Goal: Task Accomplishment & Management: Manage account settings

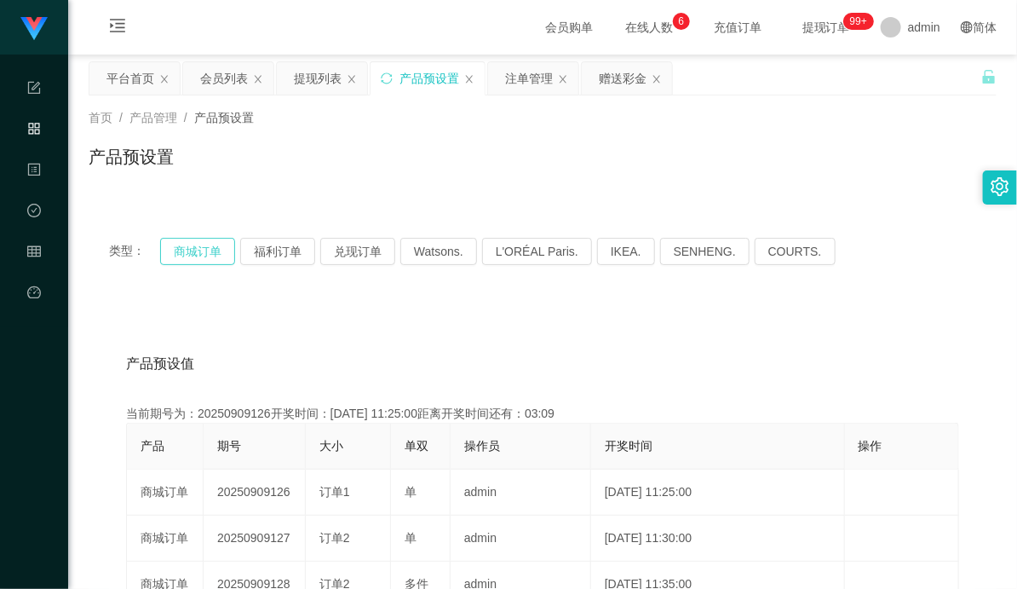
click at [182, 264] on button "商城订单" at bounding box center [197, 251] width 75 height 27
click at [525, 72] on div "注单管理" at bounding box center [529, 78] width 48 height 32
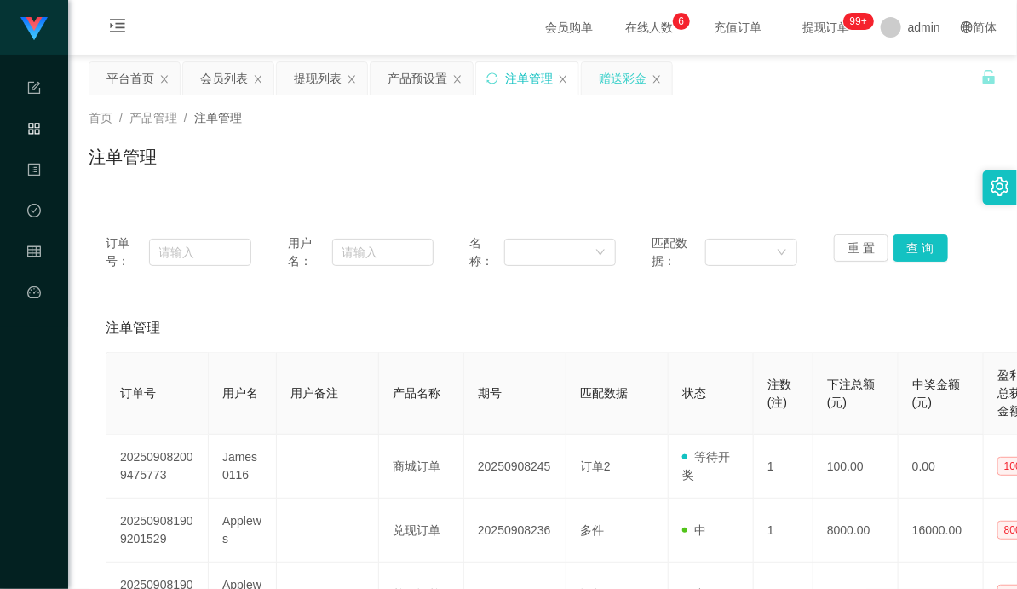
click at [628, 83] on div "赠送彩金" at bounding box center [623, 78] width 48 height 32
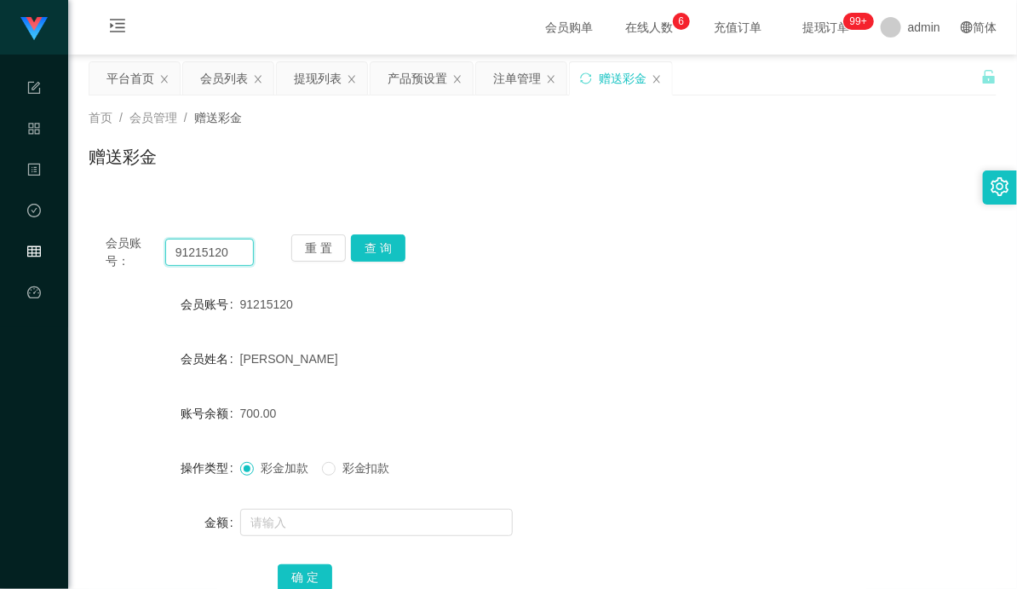
click at [199, 250] on input "91215120" at bounding box center [209, 251] width 89 height 27
paste input "88536029"
type input "88536029"
click at [394, 243] on button "查 询" at bounding box center [378, 247] width 55 height 27
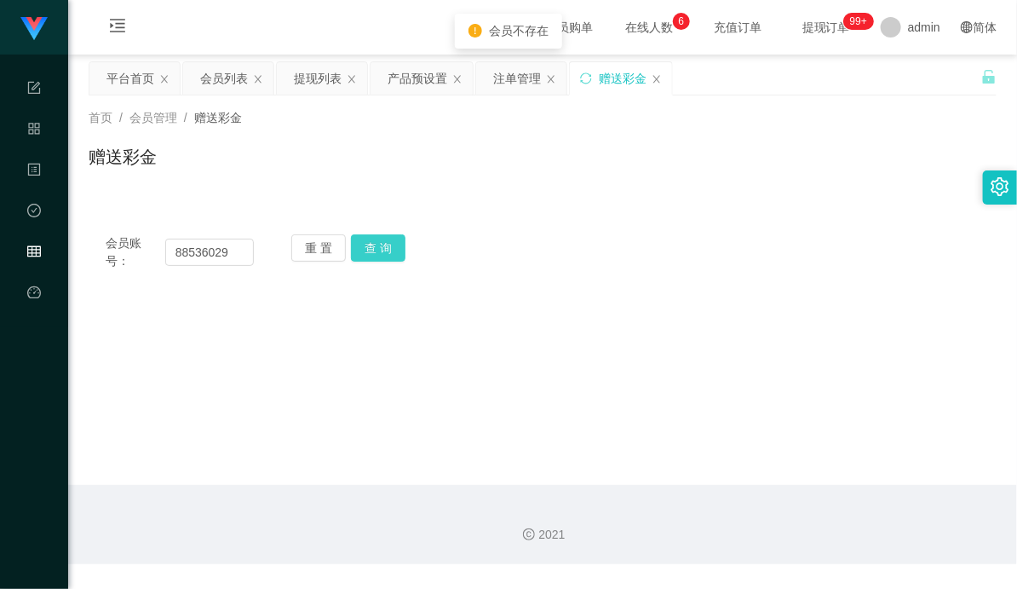
click at [377, 248] on button "查 询" at bounding box center [378, 247] width 55 height 27
click at [208, 250] on input "88536029" at bounding box center [209, 251] width 89 height 27
click at [188, 250] on input "88536029" at bounding box center [209, 251] width 89 height 27
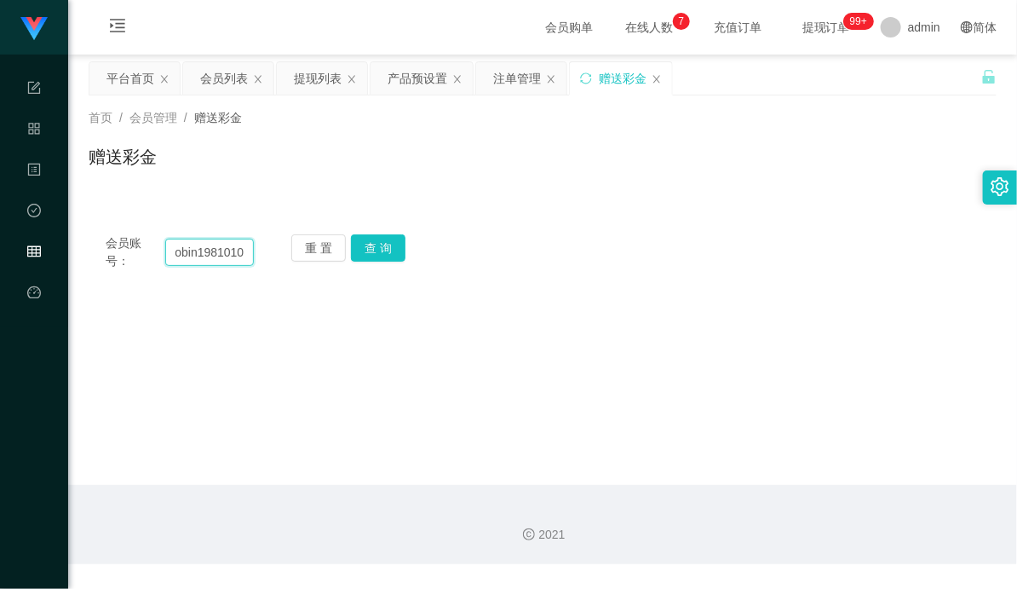
scroll to position [0, 20]
click at [388, 242] on button "查 询" at bounding box center [378, 247] width 55 height 27
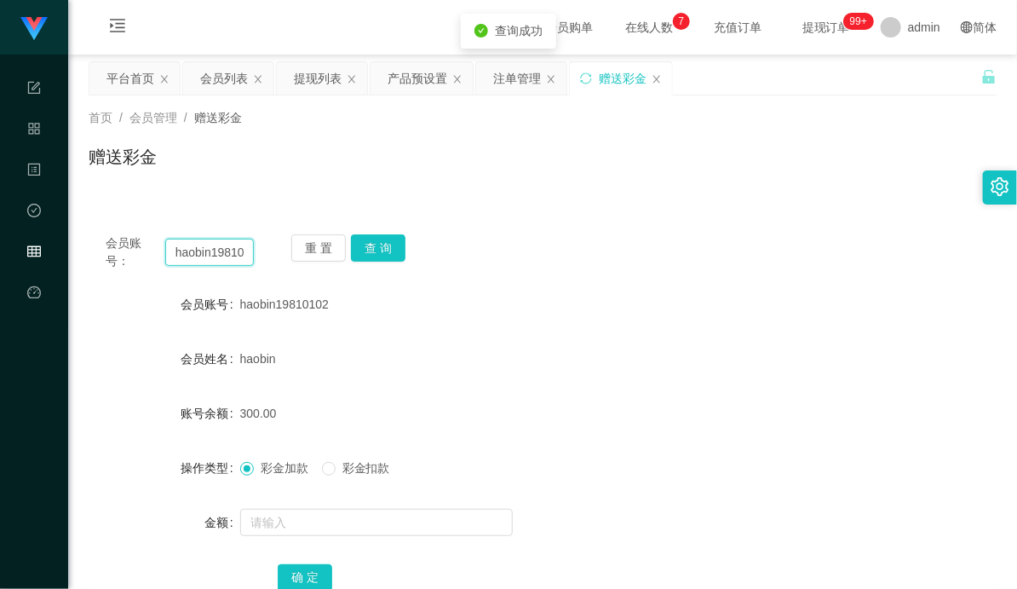
click at [215, 252] on input "haobin19810102" at bounding box center [209, 251] width 89 height 27
click at [386, 249] on button "查 询" at bounding box center [378, 247] width 55 height 27
click at [217, 254] on input "haobin19810102" at bounding box center [209, 251] width 89 height 27
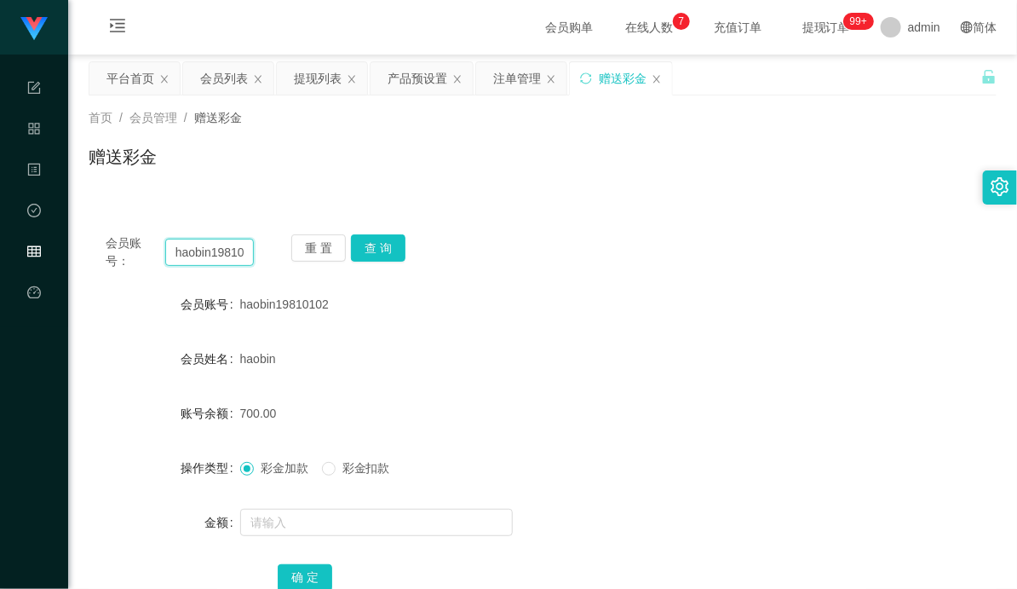
paste input "91215120"
type input "91215120"
click at [375, 243] on button "查 询" at bounding box center [378, 247] width 55 height 27
click at [569, 319] on div "91215120" at bounding box center [505, 304] width 530 height 34
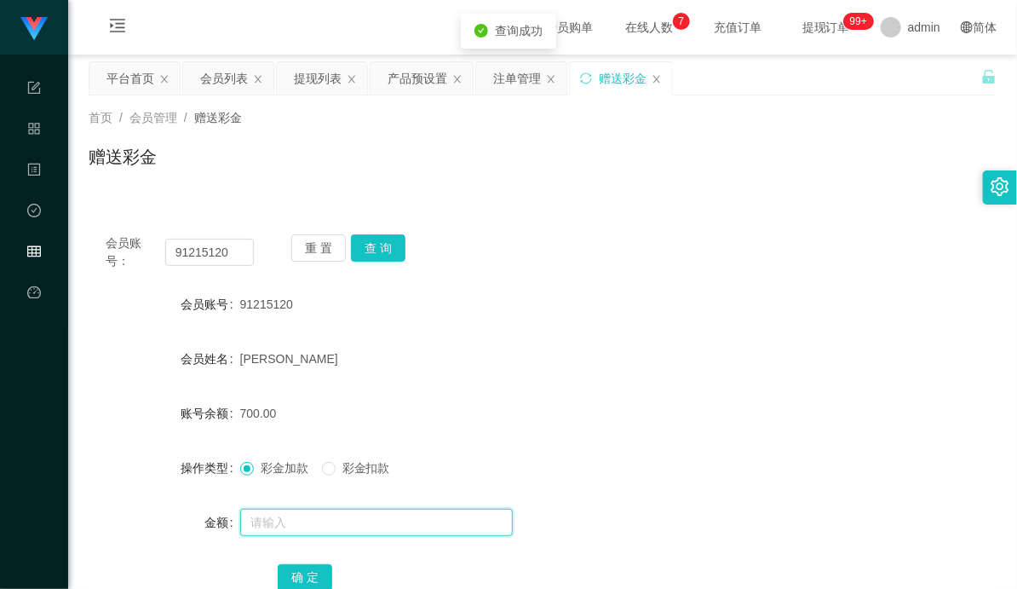
click at [288, 518] on input "text" at bounding box center [376, 521] width 273 height 27
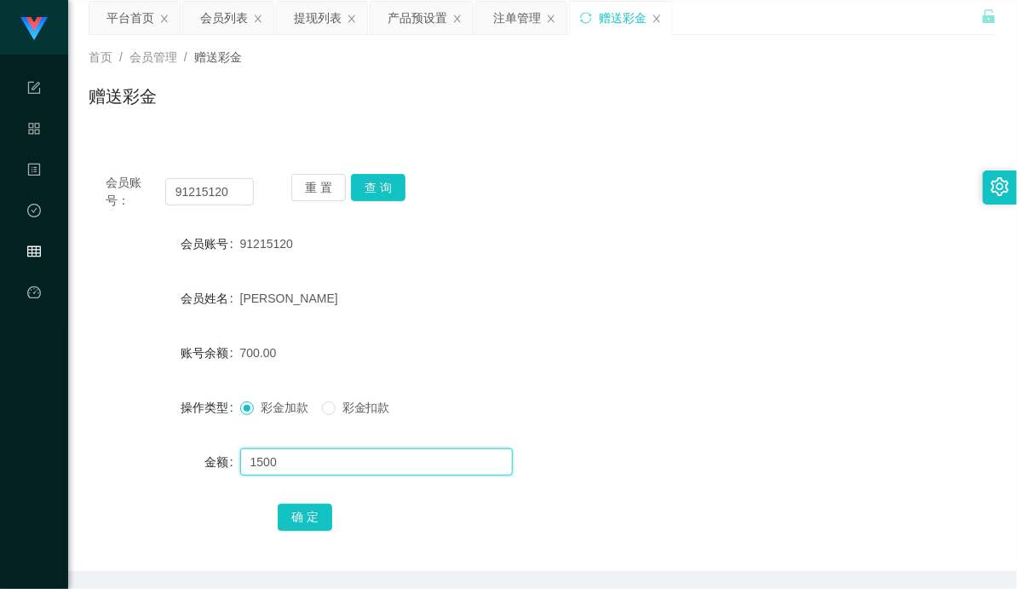
scroll to position [95, 0]
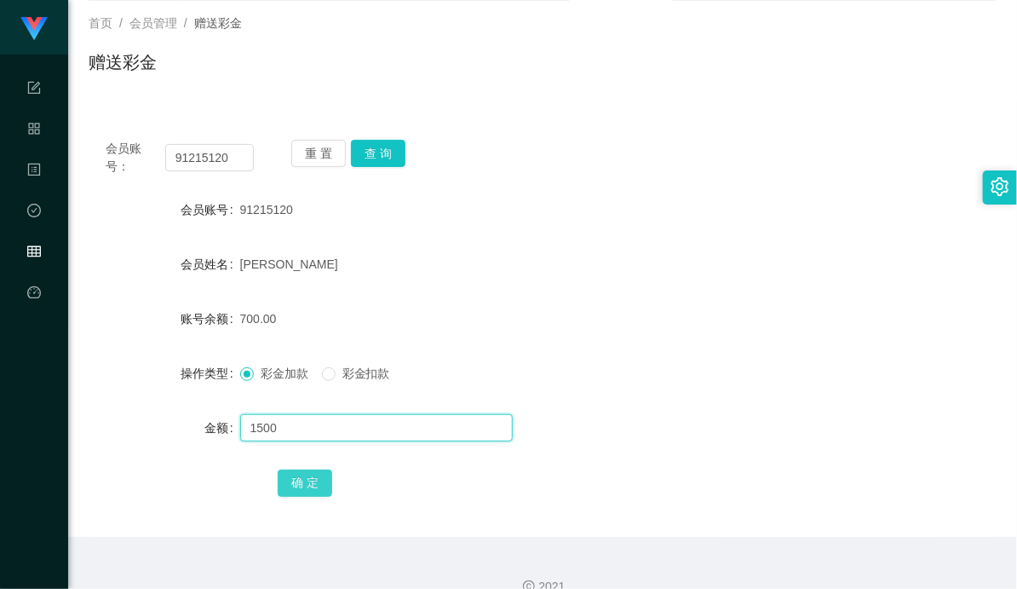
type input "1500"
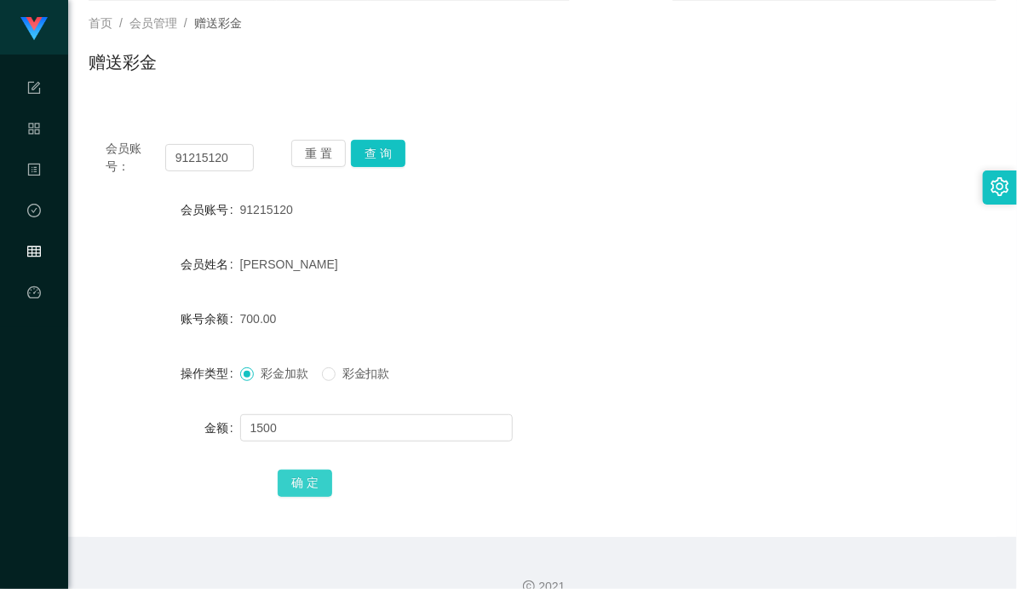
drag, startPoint x: 301, startPoint y: 481, endPoint x: 321, endPoint y: 474, distance: 21.8
click at [301, 481] on button "确 定" at bounding box center [305, 482] width 55 height 27
click at [686, 301] on div "2200.00" at bounding box center [505, 318] width 530 height 34
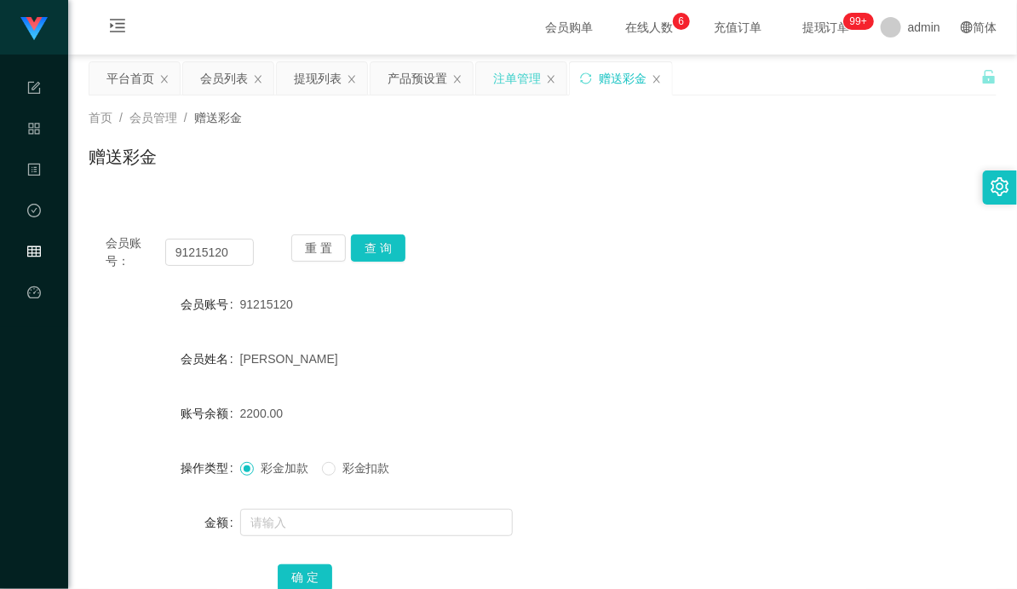
click at [506, 80] on div "注单管理" at bounding box center [517, 78] width 48 height 32
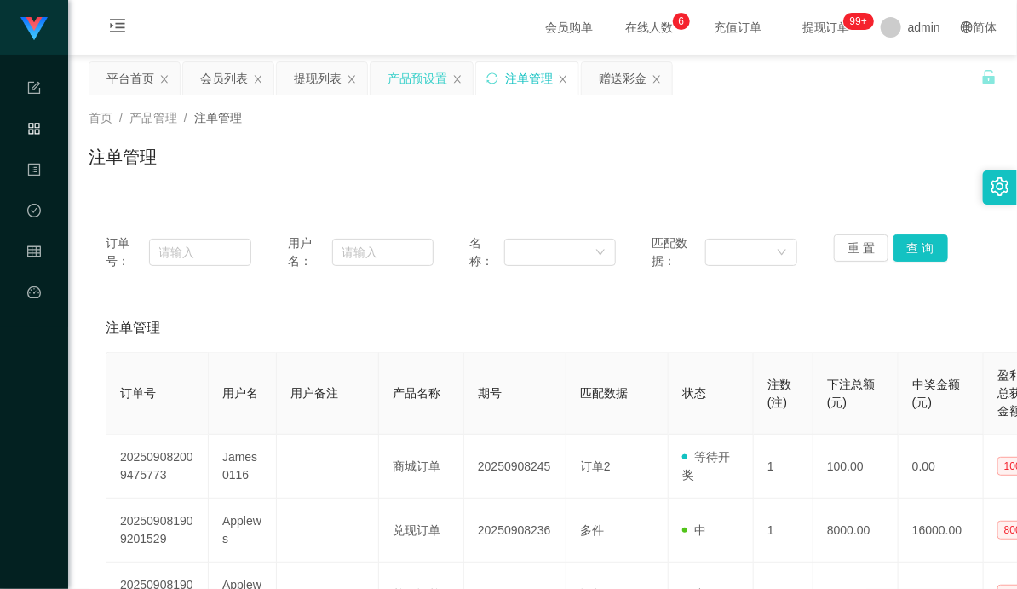
click at [421, 83] on div "产品预设置" at bounding box center [418, 78] width 60 height 32
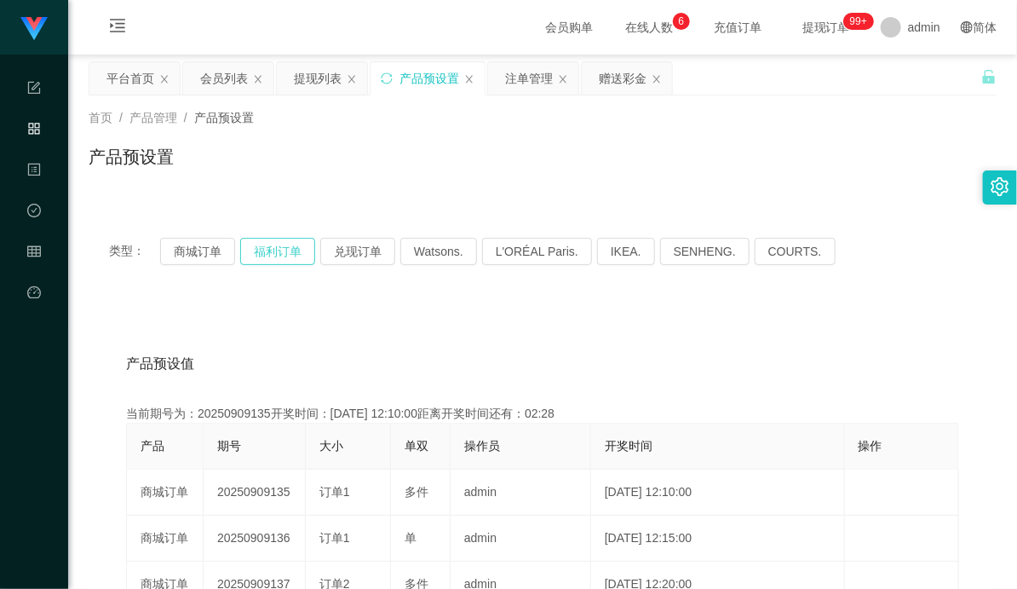
click at [282, 251] on button "福利订单" at bounding box center [277, 251] width 75 height 27
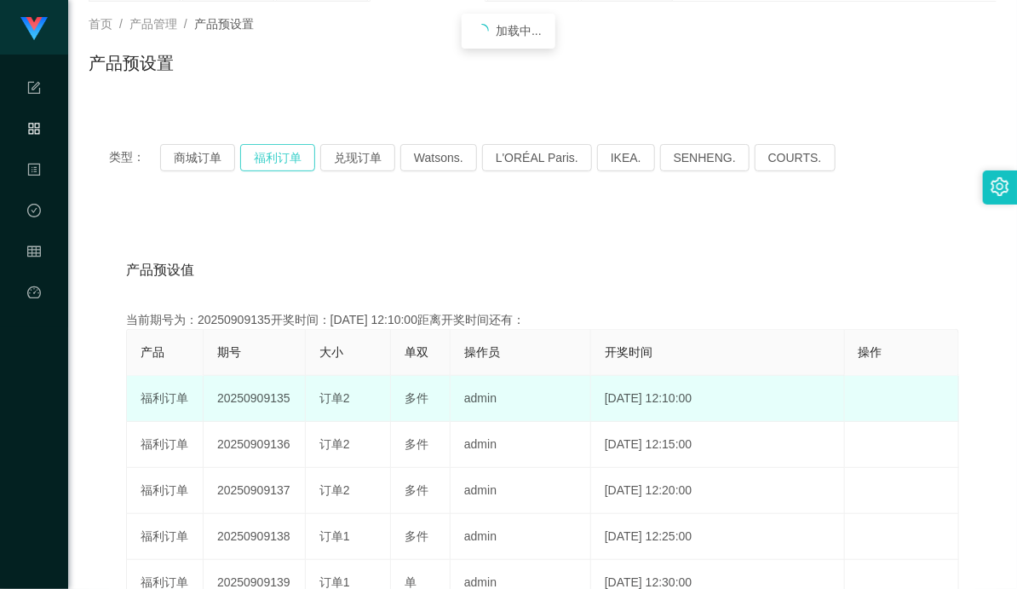
scroll to position [95, 0]
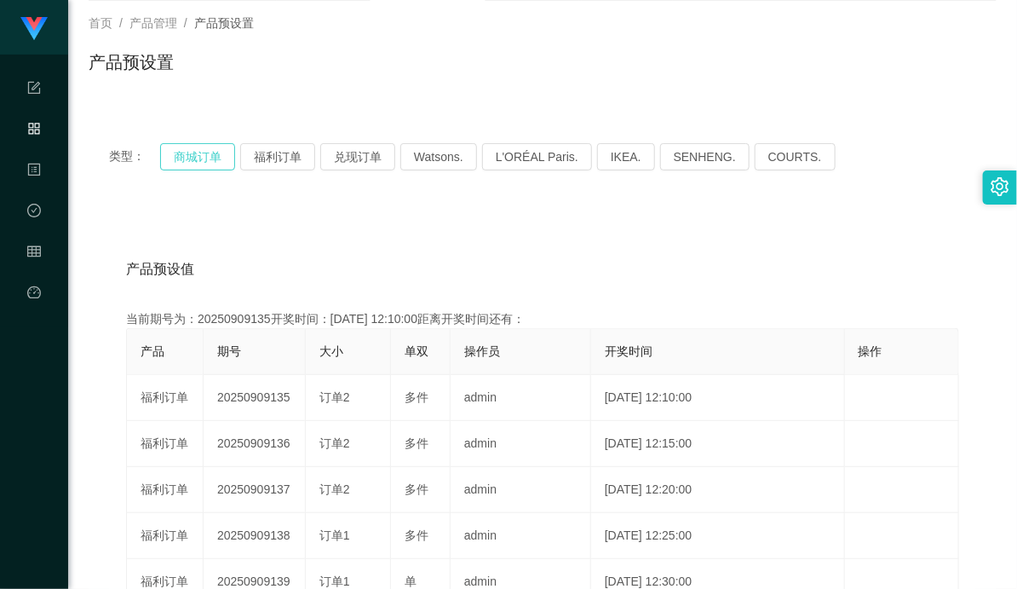
click at [207, 157] on button "商城订单" at bounding box center [197, 156] width 75 height 27
click at [397, 233] on div "产品预设值 添加期号 当前期号为：20250909135开奖时间：[DATE] 12:10:00距离开奖时间还有： 产品 期号 大小 单双 操作员 开奖时间 …" at bounding box center [543, 559] width 908 height 702
click at [281, 159] on button "福利订单" at bounding box center [277, 156] width 75 height 27
click at [475, 254] on div "产品预设值 添加期号" at bounding box center [542, 269] width 833 height 48
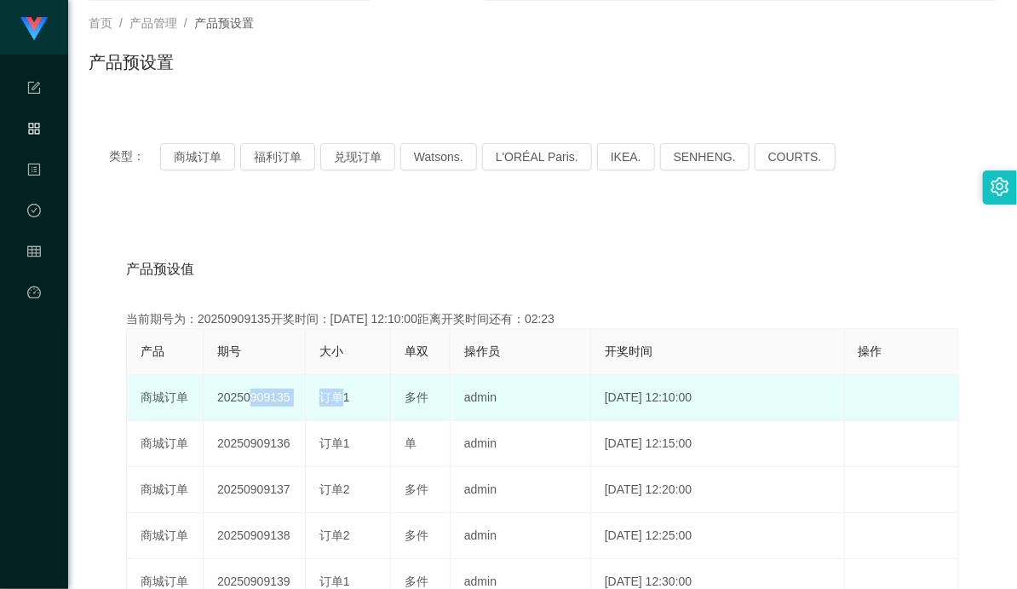
drag, startPoint x: 244, startPoint y: 397, endPoint x: 342, endPoint y: 392, distance: 98.1
click at [342, 392] on tr "商城订单 20250909135 订单1 多件 admin [DATE] 12:10:00 编 辑 限制投注" at bounding box center [543, 398] width 832 height 46
click at [265, 410] on td "20250909135" at bounding box center [255, 398] width 102 height 46
drag, startPoint x: 259, startPoint y: 396, endPoint x: 351, endPoint y: 388, distance: 92.3
click at [327, 390] on tr "商城订单 20250909135 订单1 多件 admin [DATE] 12:10:00 编 辑 限制投注" at bounding box center [543, 398] width 832 height 46
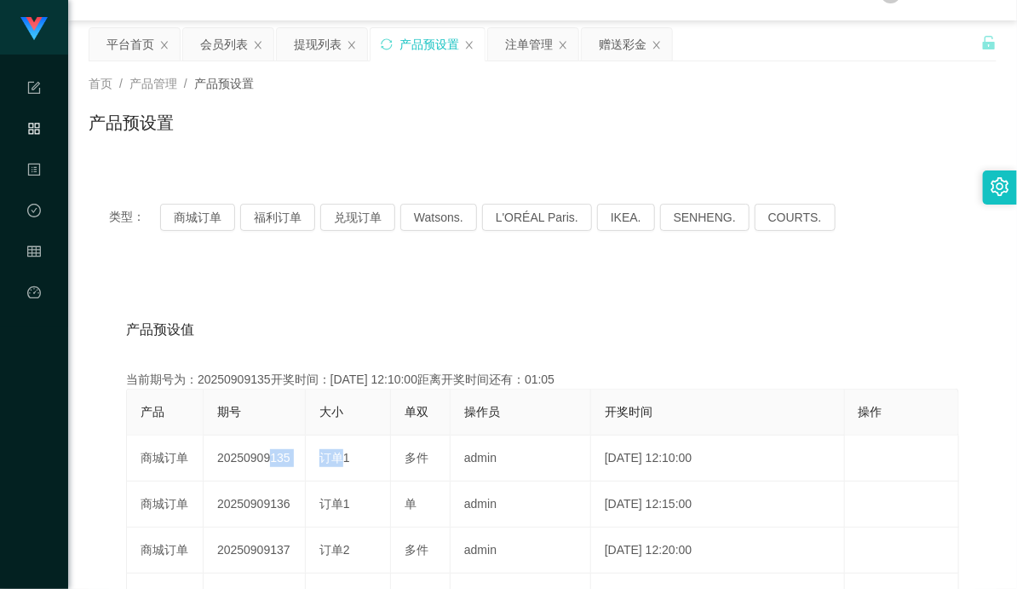
scroll to position [0, 0]
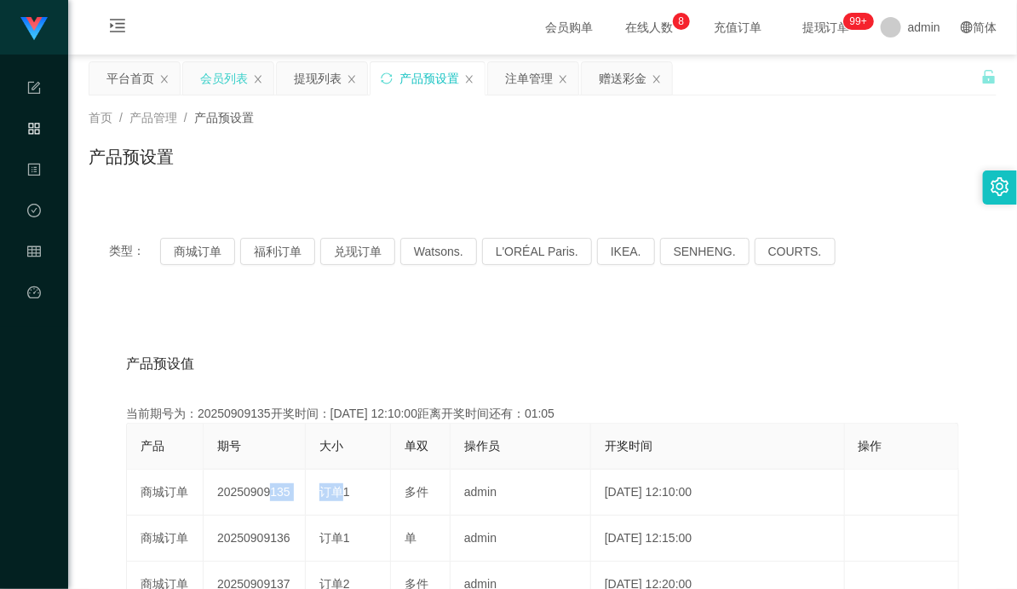
click at [231, 78] on div "会员列表" at bounding box center [224, 78] width 48 height 32
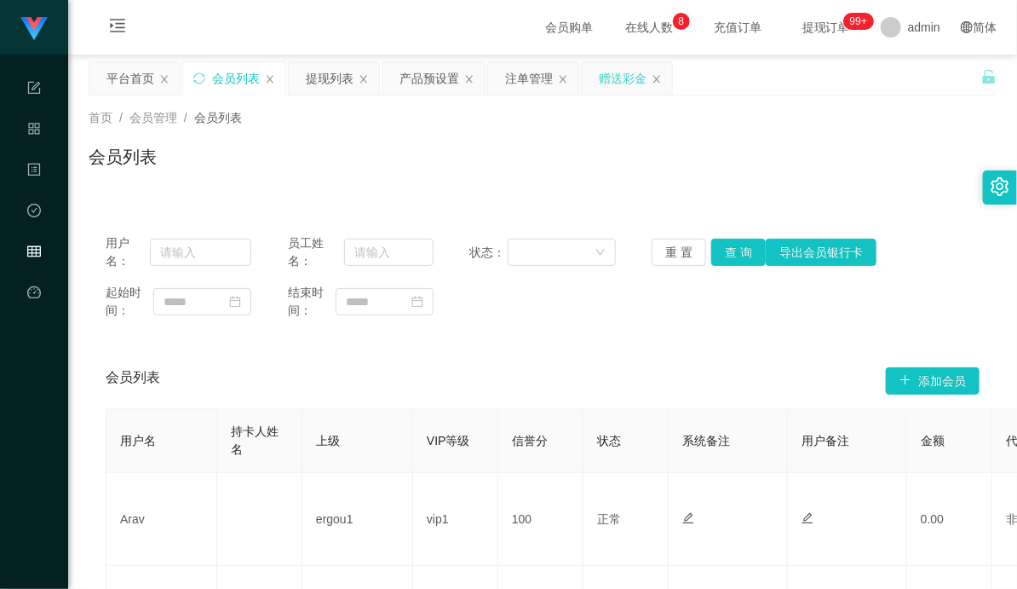
click at [609, 81] on div "赠送彩金" at bounding box center [623, 78] width 48 height 32
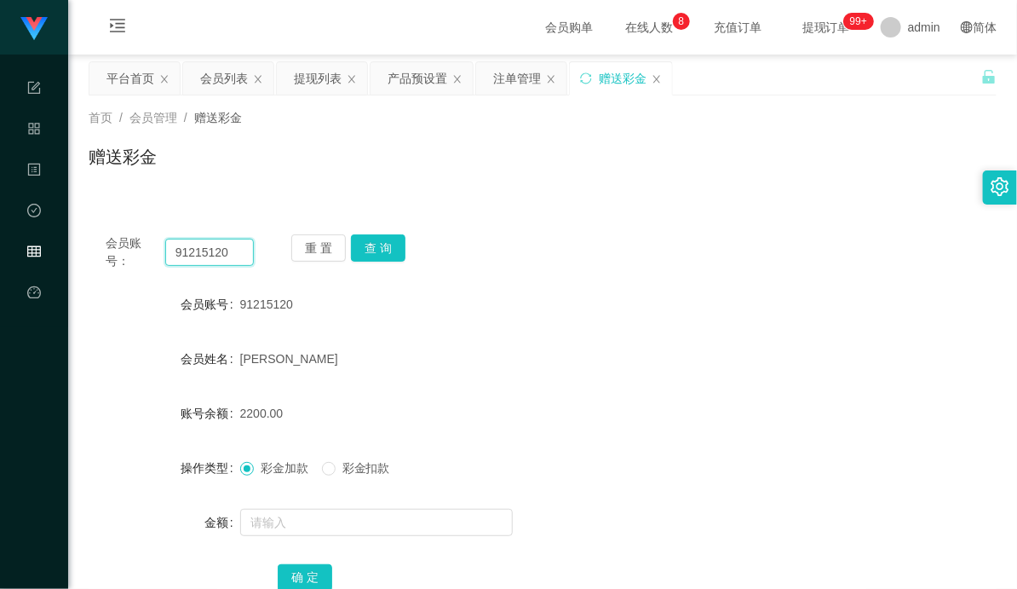
click at [204, 257] on input "91215120" at bounding box center [209, 251] width 89 height 27
paste input "haobin19810102"
type input "haobin19810102"
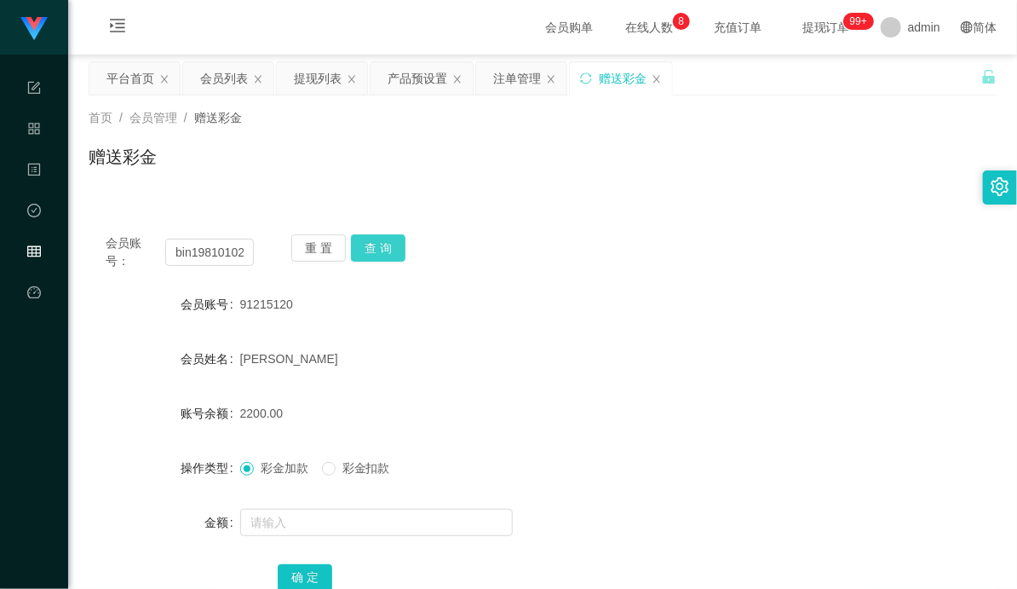
click at [382, 238] on button "查 询" at bounding box center [378, 247] width 55 height 27
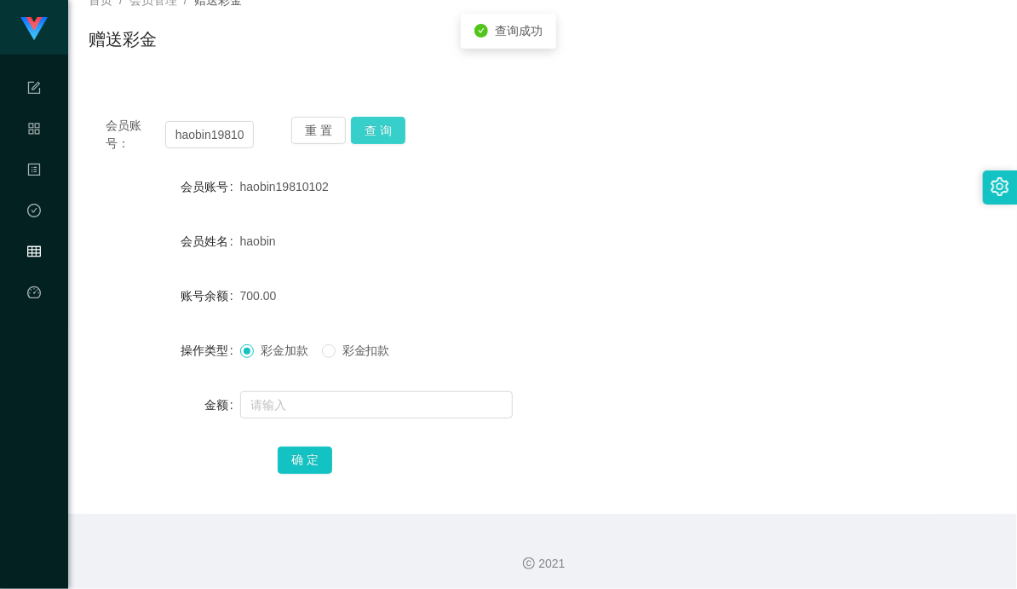
scroll to position [122, 0]
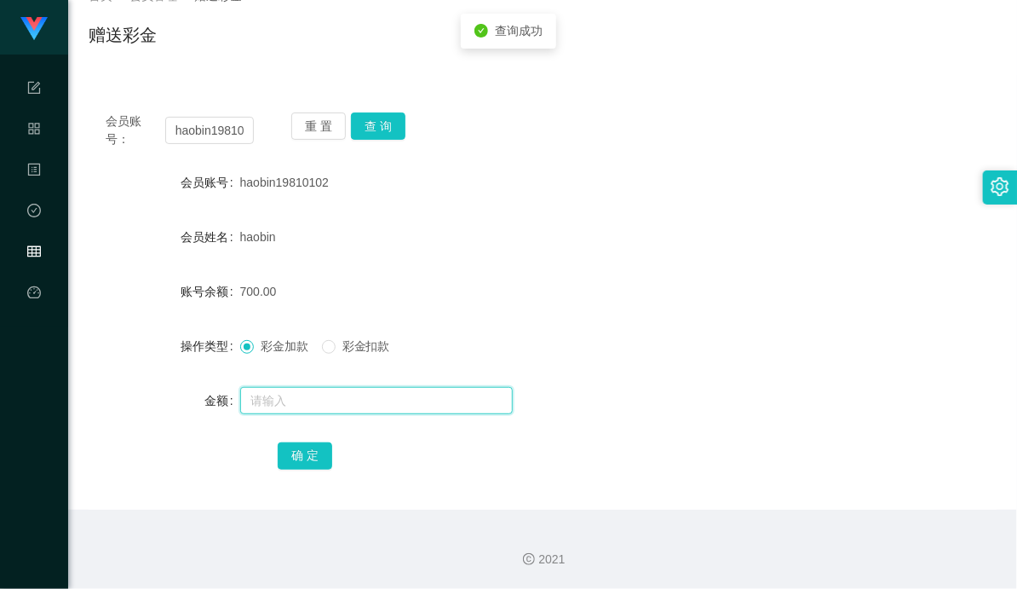
click at [329, 411] on input "text" at bounding box center [376, 400] width 273 height 27
type input "1500"
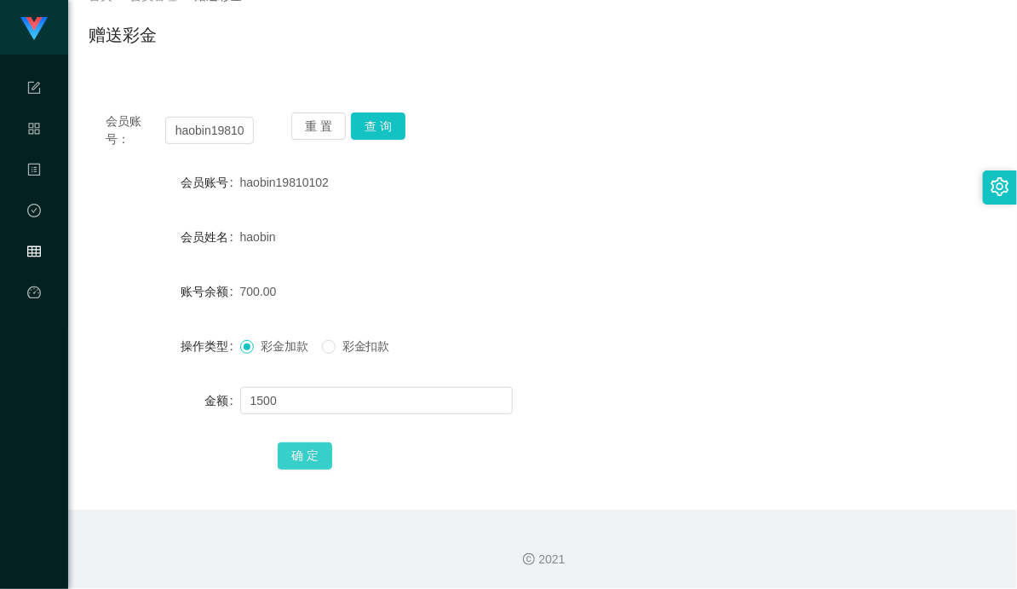
click at [313, 464] on button "确 定" at bounding box center [305, 455] width 55 height 27
click at [581, 300] on div "700.00" at bounding box center [505, 291] width 530 height 34
click at [372, 129] on button "查 询" at bounding box center [378, 125] width 55 height 27
click at [449, 279] on div "2200.00" at bounding box center [505, 291] width 530 height 34
click at [382, 119] on button "查 询" at bounding box center [378, 125] width 55 height 27
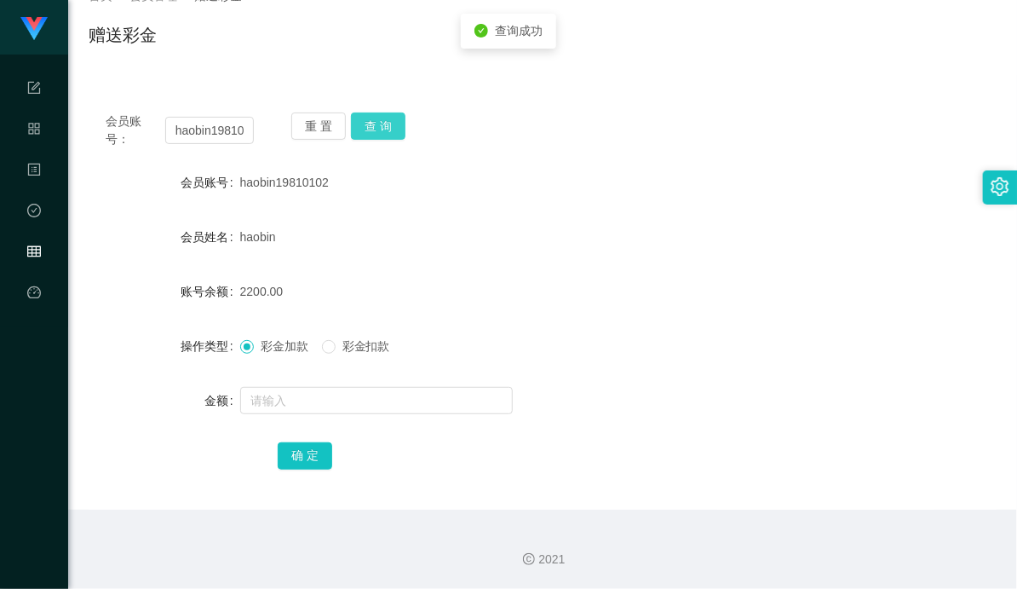
click at [384, 123] on button "查 询" at bounding box center [378, 125] width 55 height 27
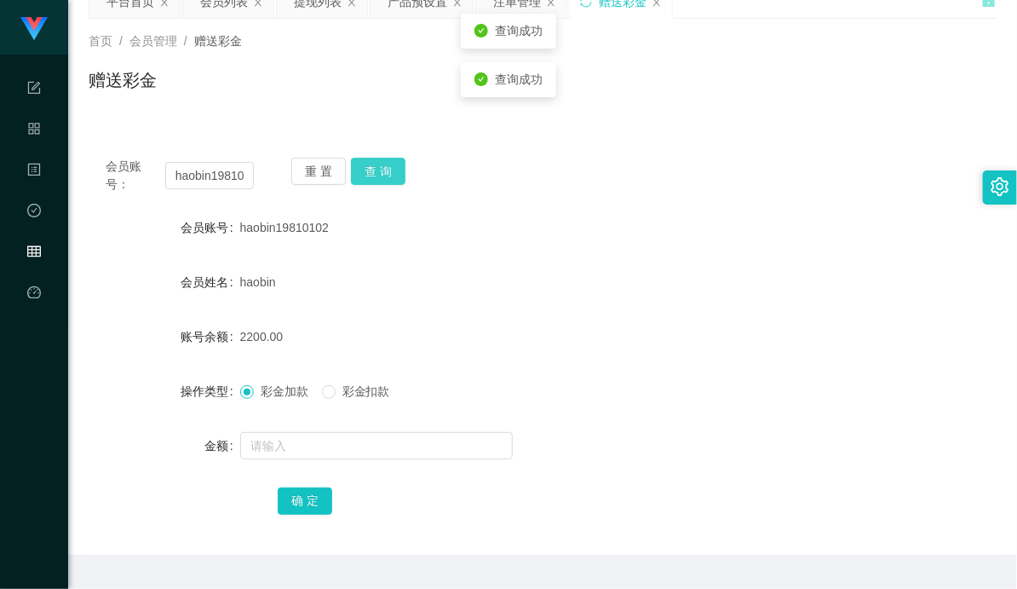
scroll to position [0, 0]
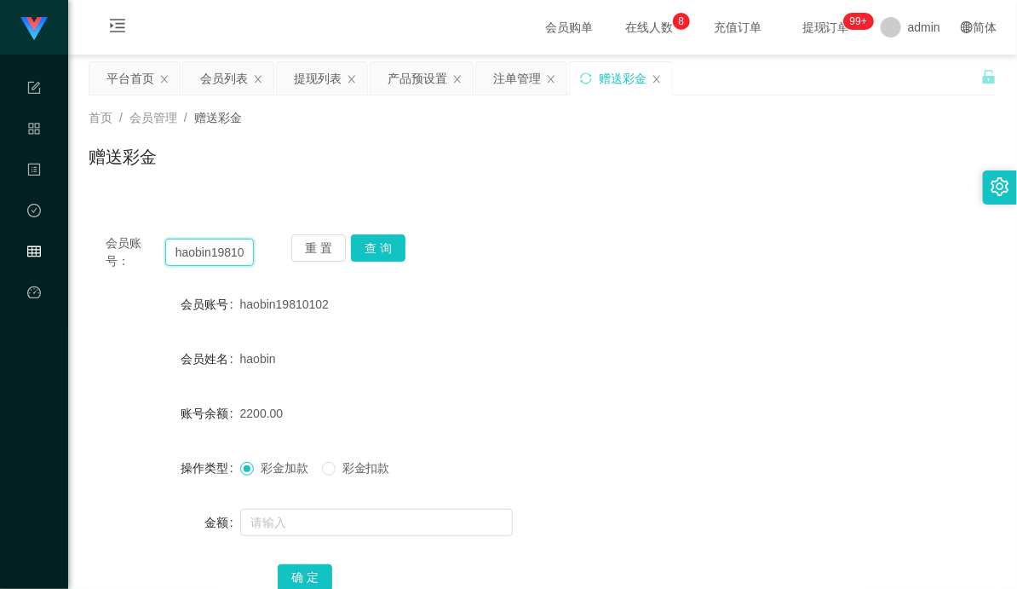
click at [209, 256] on input "haobin19810102" at bounding box center [209, 251] width 89 height 27
paste input "91215120"
type input "91215120"
click at [378, 250] on button "查 询" at bounding box center [378, 247] width 55 height 27
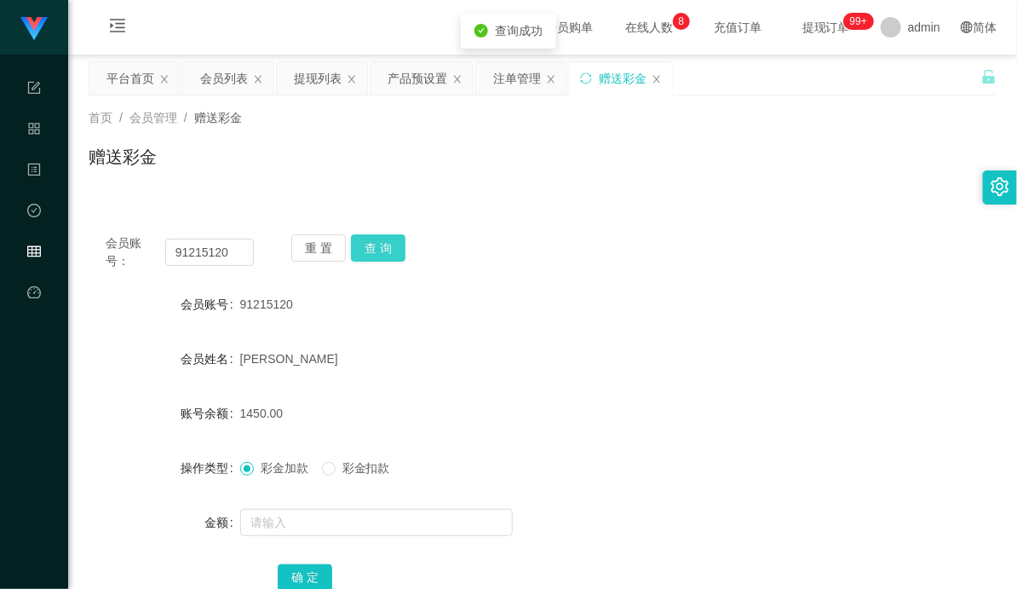
click at [385, 243] on button "查 询" at bounding box center [378, 247] width 55 height 27
click at [516, 89] on div "注单管理" at bounding box center [517, 78] width 48 height 32
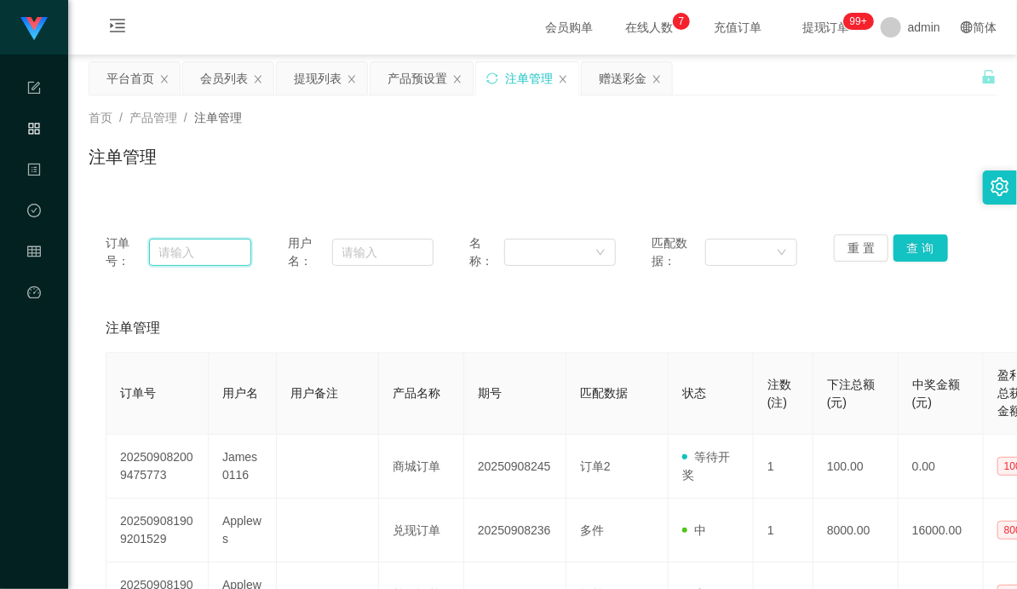
click at [194, 256] on input "text" at bounding box center [200, 251] width 102 height 27
click at [347, 260] on input "text" at bounding box center [382, 251] width 101 height 27
paste input "91215120"
type input "91215120"
click at [911, 245] on button "查 询" at bounding box center [920, 247] width 55 height 27
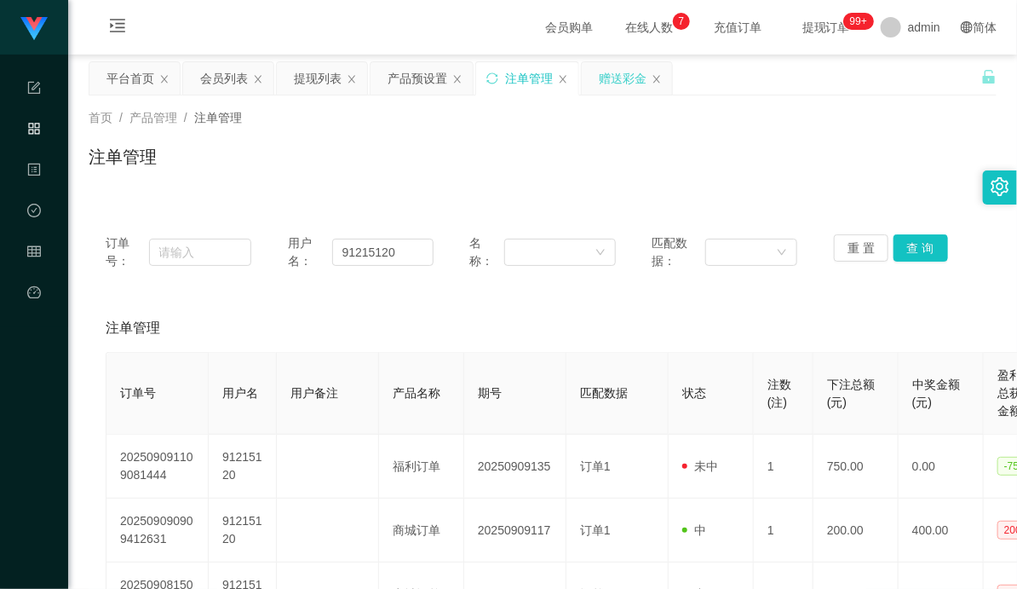
click at [619, 78] on div "赠送彩金" at bounding box center [623, 78] width 48 height 32
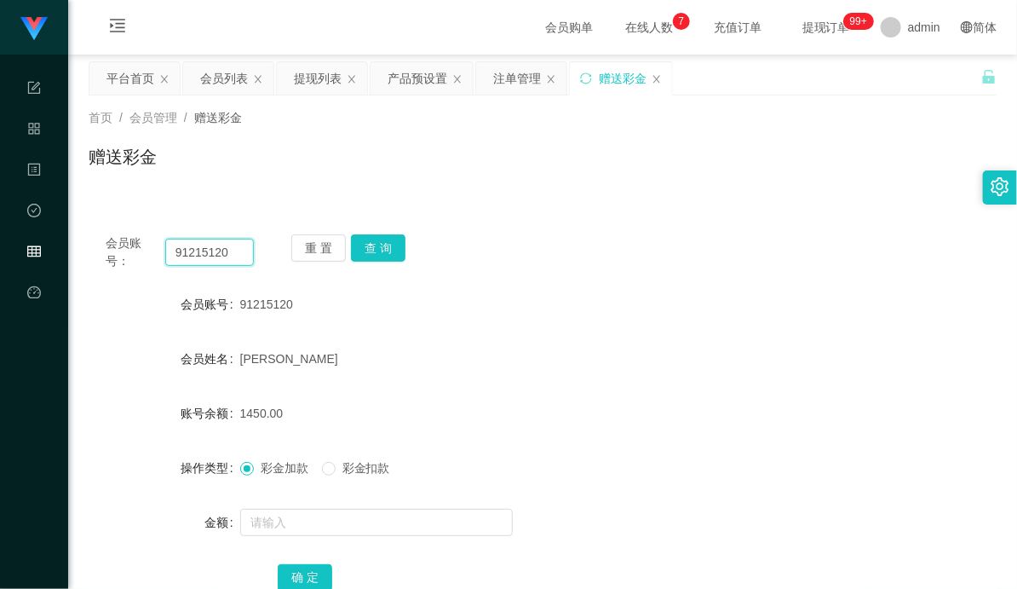
click at [216, 244] on input "91215120" at bounding box center [209, 251] width 89 height 27
click at [378, 250] on button "查 询" at bounding box center [378, 247] width 55 height 27
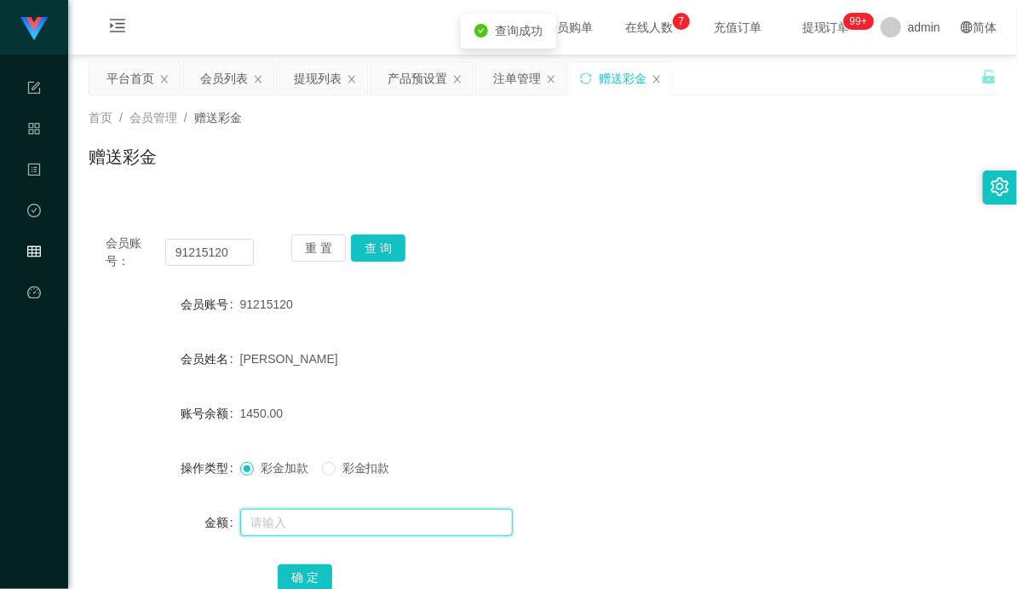
click at [294, 515] on input "text" at bounding box center [376, 521] width 273 height 27
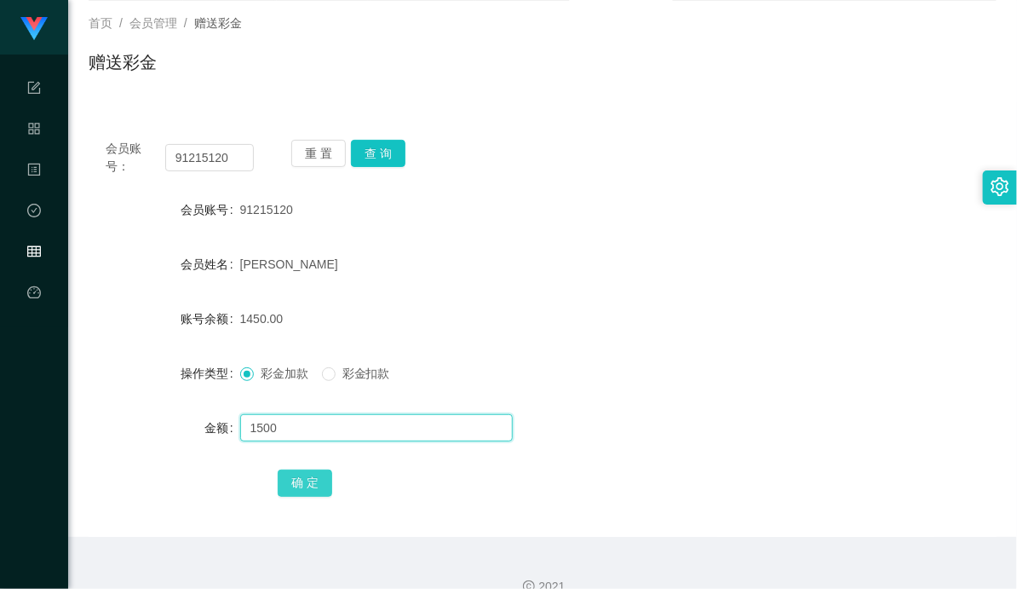
type input "1500"
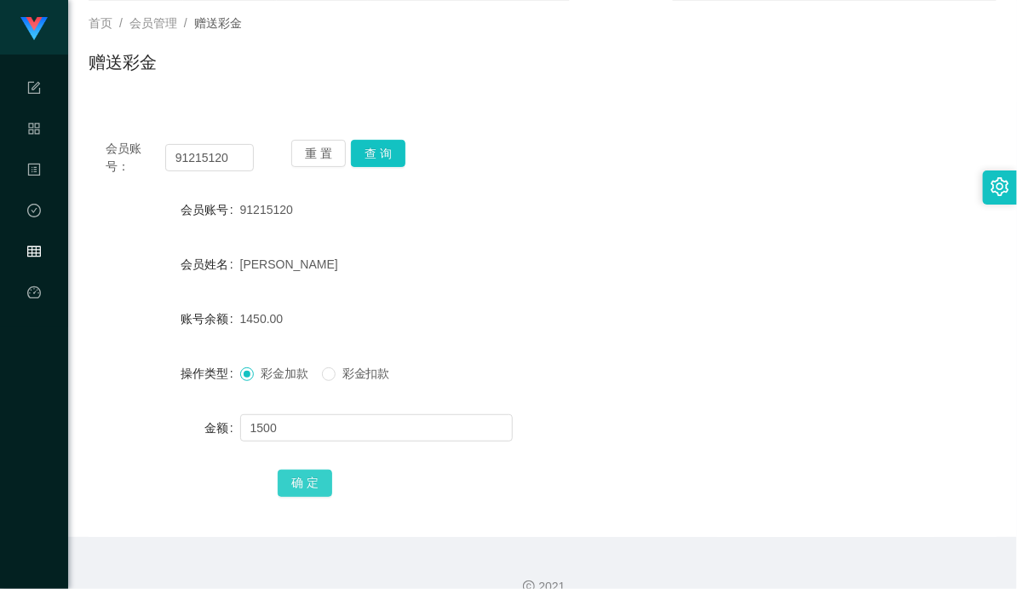
click at [313, 482] on button "确 定" at bounding box center [305, 482] width 55 height 27
click at [594, 330] on div "1450.00" at bounding box center [505, 318] width 530 height 34
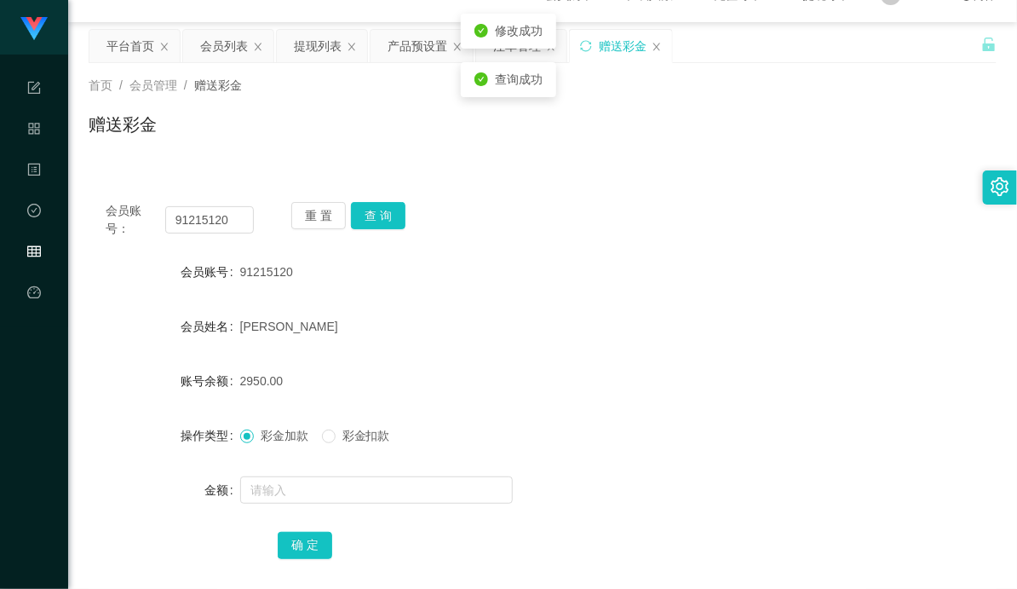
scroll to position [0, 0]
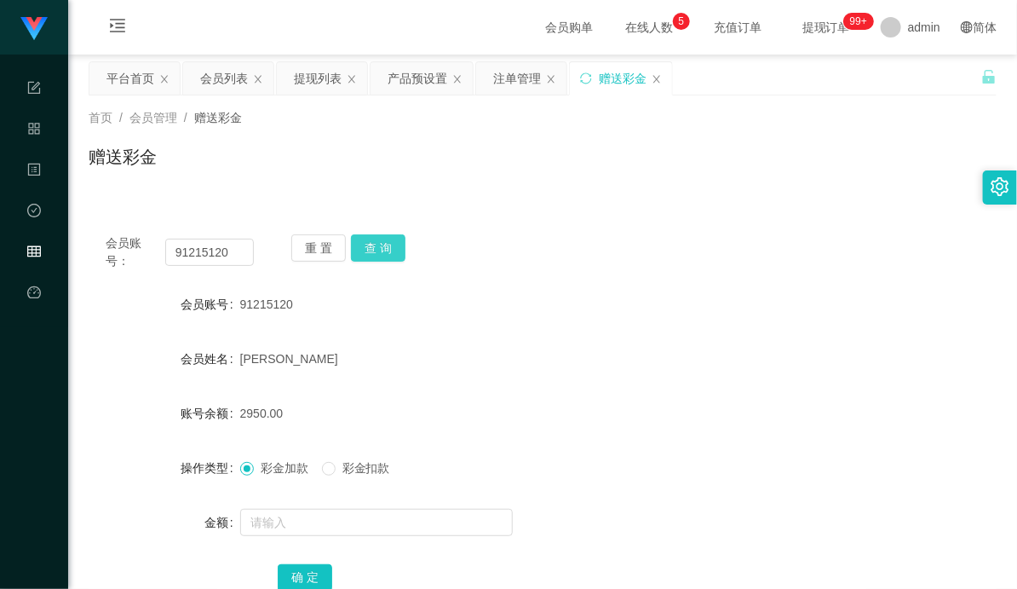
click at [381, 248] on button "查 询" at bounding box center [378, 247] width 55 height 27
click at [533, 267] on div "会员账号： 91215120 重 置 查 询" at bounding box center [543, 252] width 908 height 36
click at [375, 256] on button "查 询" at bounding box center [378, 247] width 55 height 27
drag, startPoint x: 231, startPoint y: 254, endPoint x: 250, endPoint y: 254, distance: 19.6
click at [231, 254] on input "91215120" at bounding box center [209, 251] width 89 height 27
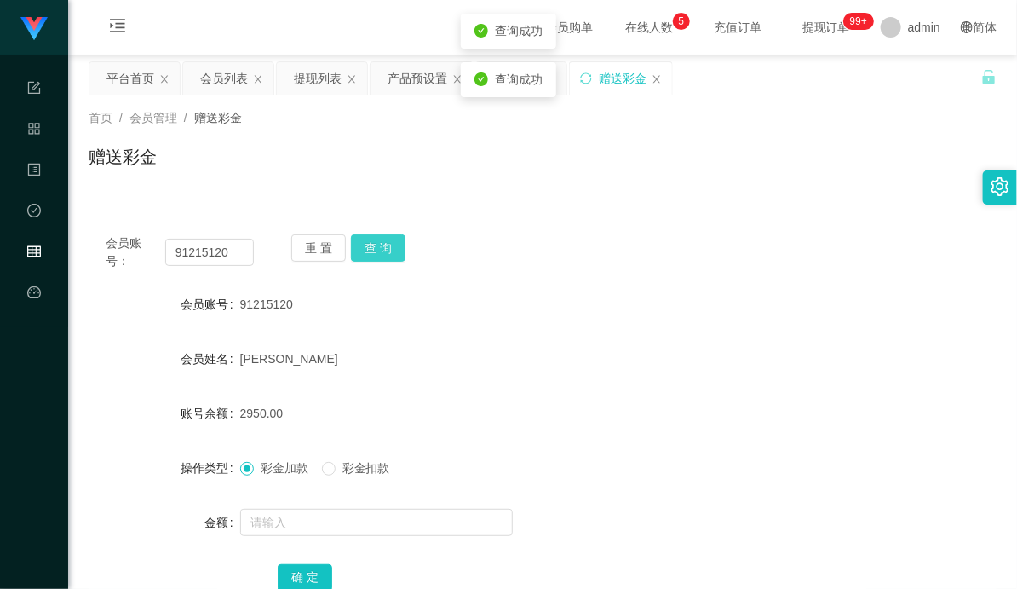
click at [380, 244] on button "查 询" at bounding box center [378, 247] width 55 height 27
drag, startPoint x: 657, startPoint y: 252, endPoint x: 716, endPoint y: 219, distance: 67.5
click at [660, 252] on div "会员账号： 91215120 重 置 查 询" at bounding box center [543, 252] width 908 height 36
click at [386, 244] on button "查 询" at bounding box center [378, 247] width 55 height 27
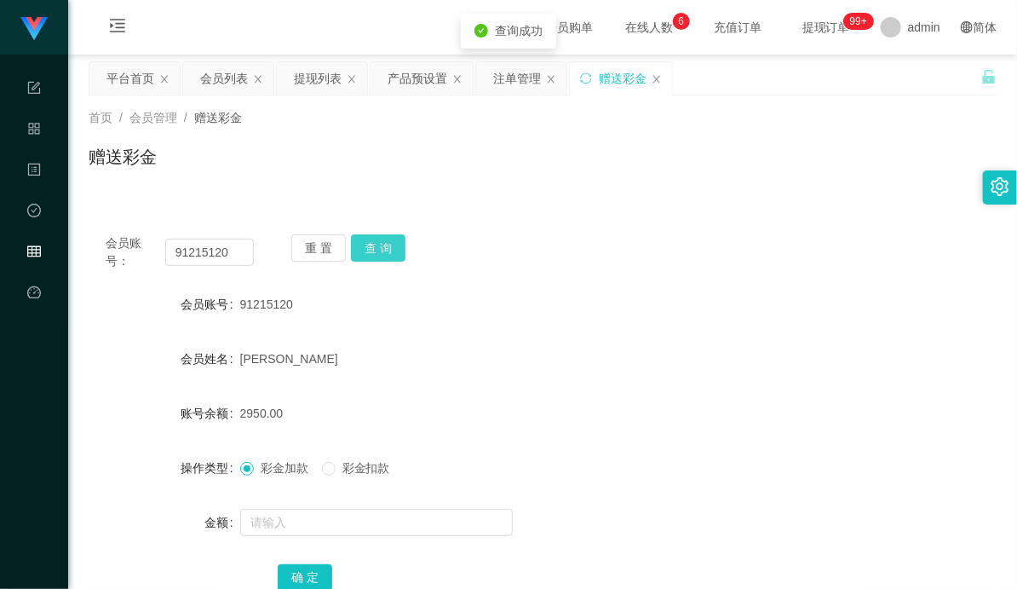
click at [386, 244] on button "查 询" at bounding box center [378, 247] width 55 height 27
click at [718, 256] on div "会员账号： 91215120 重 置 查 询" at bounding box center [543, 252] width 908 height 36
click at [392, 244] on button "查 询" at bounding box center [378, 247] width 55 height 27
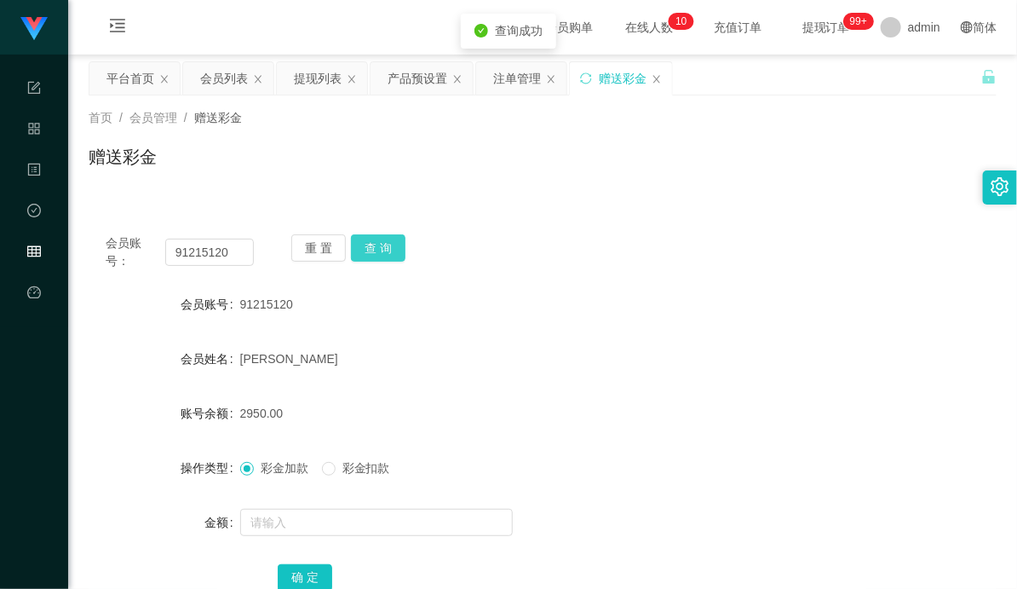
click at [377, 248] on button "查 询" at bounding box center [378, 247] width 55 height 27
click at [504, 85] on div "注单管理" at bounding box center [517, 78] width 48 height 32
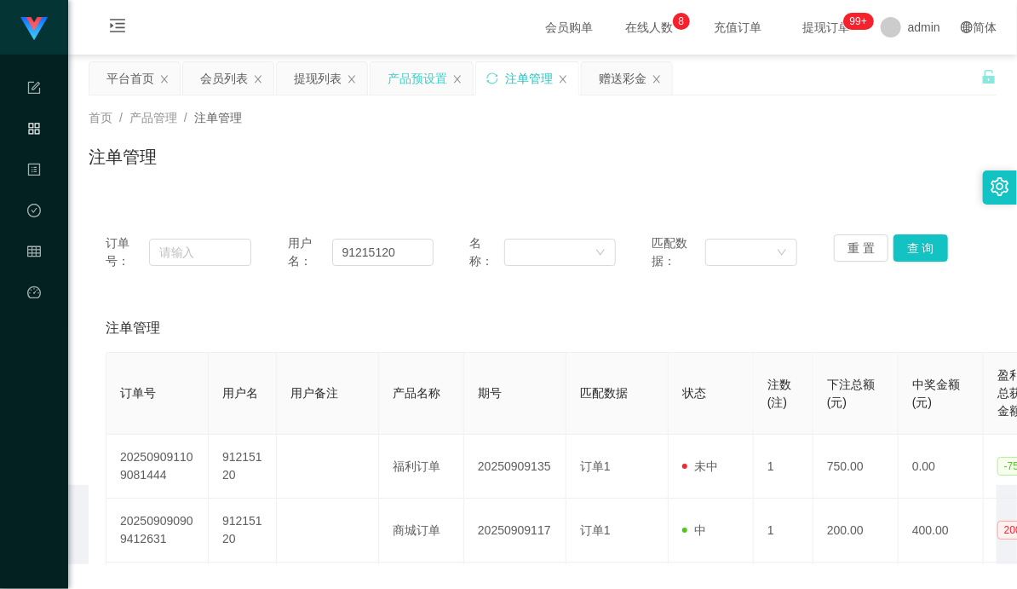
click at [417, 80] on div "产品预设置" at bounding box center [418, 78] width 60 height 32
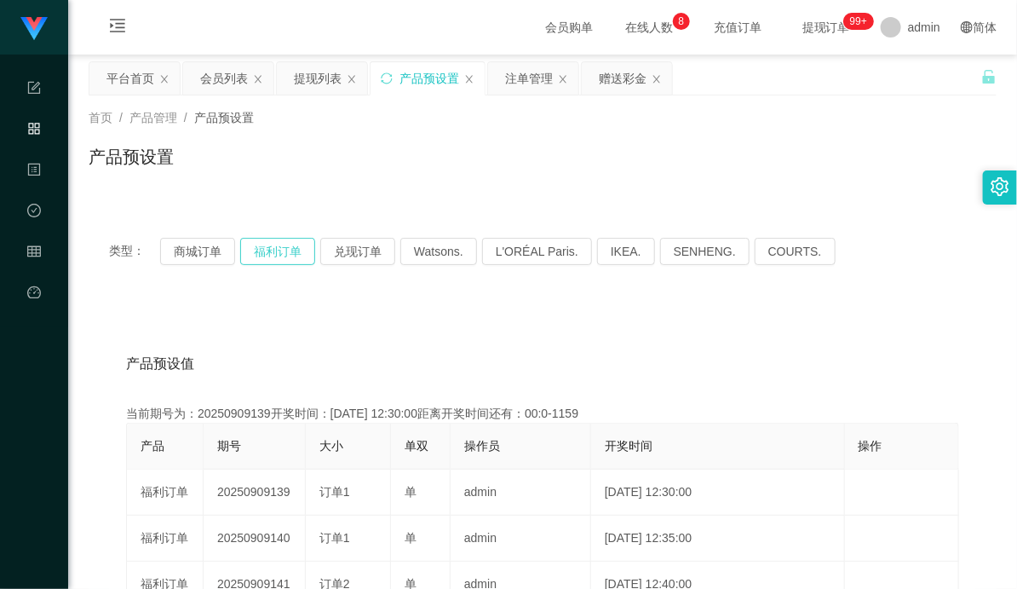
click at [281, 256] on button "福利订单" at bounding box center [277, 251] width 75 height 27
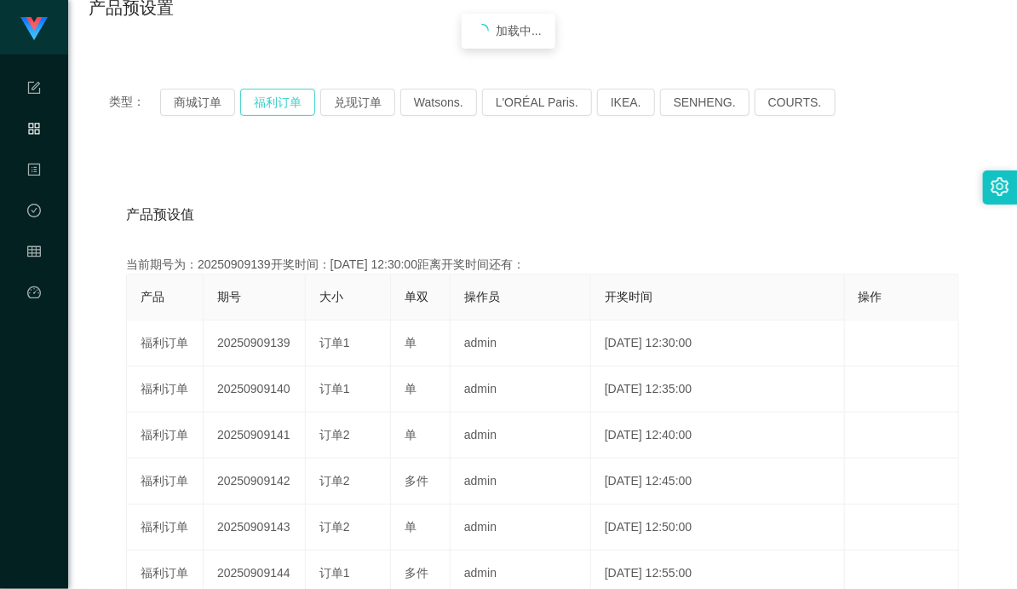
scroll to position [189, 0]
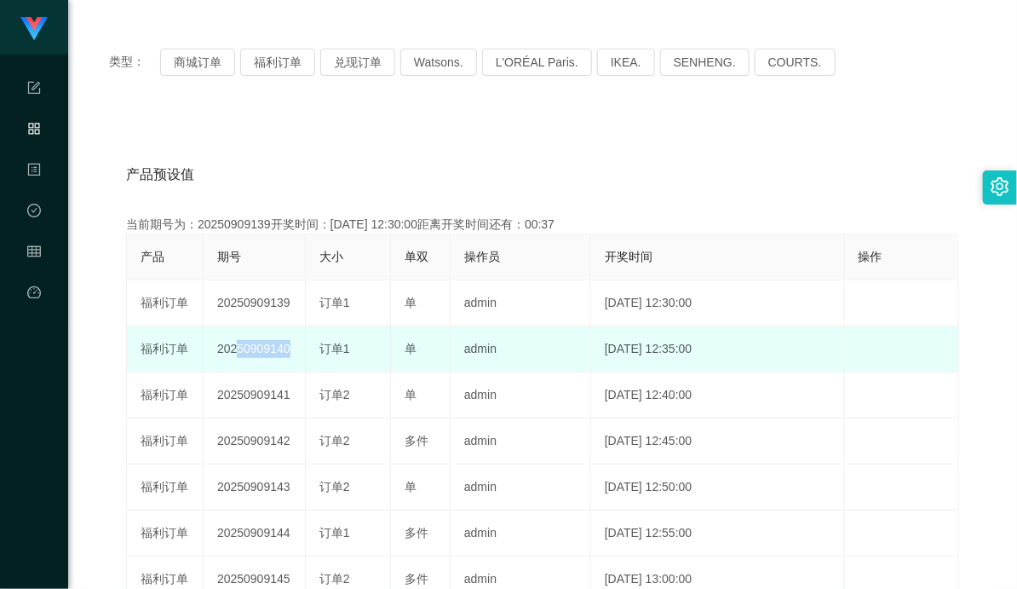
drag, startPoint x: 233, startPoint y: 350, endPoint x: 344, endPoint y: 359, distance: 111.9
click at [325, 355] on tr "福利订单 20250909140 订单1 单 admin [DATE] 12:35:00 编 辑 限制投注" at bounding box center [543, 349] width 832 height 46
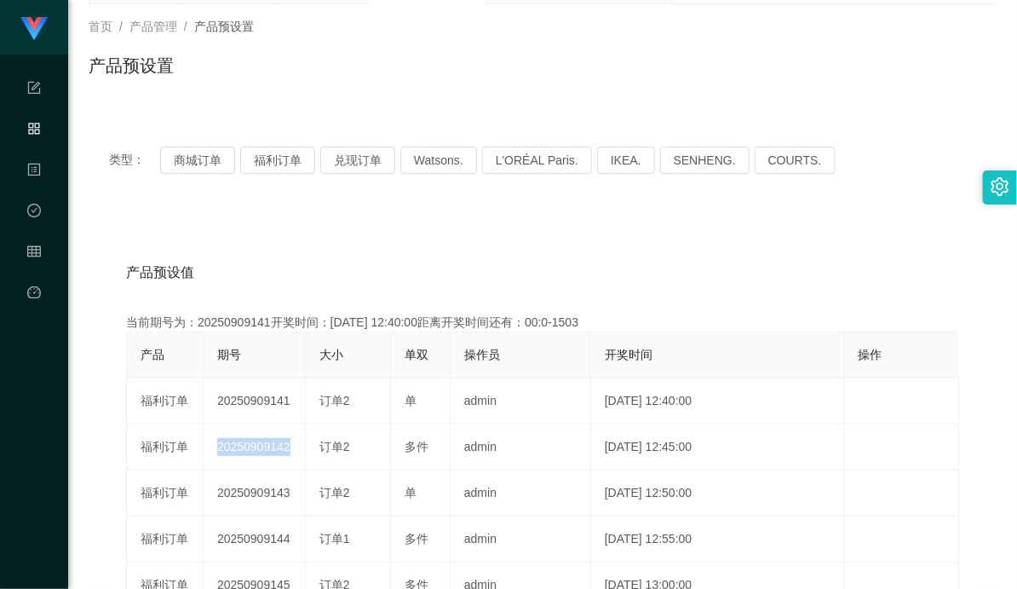
scroll to position [0, 0]
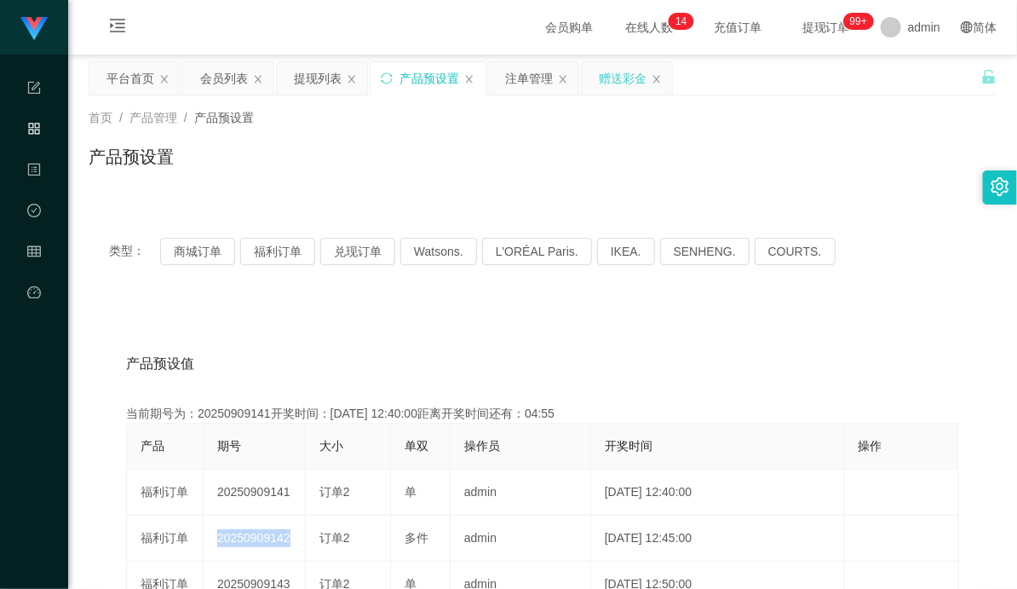
click at [616, 72] on div "赠送彩金" at bounding box center [623, 78] width 48 height 32
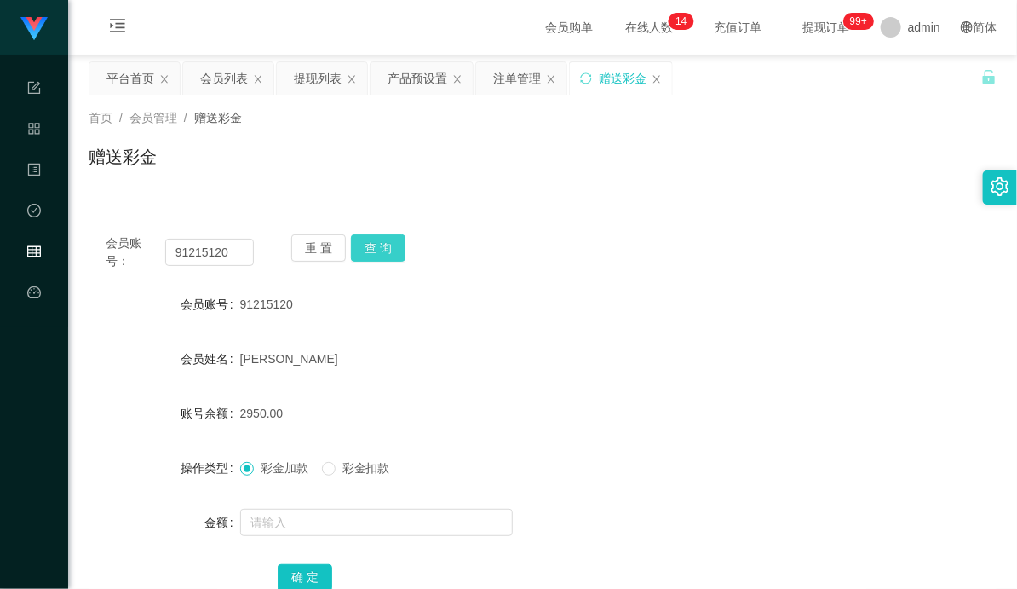
click at [386, 243] on button "查 询" at bounding box center [378, 247] width 55 height 27
click at [379, 245] on button "查 询" at bounding box center [378, 247] width 55 height 27
click at [602, 273] on div "会员账号： 91215120 重 置 查 询 会员账号 91215120 会员姓名 [PERSON_NAME] 账号余额 2950.00 操作类型 彩金加款 …" at bounding box center [543, 424] width 908 height 414
click at [208, 250] on input "91215120" at bounding box center [209, 251] width 89 height 27
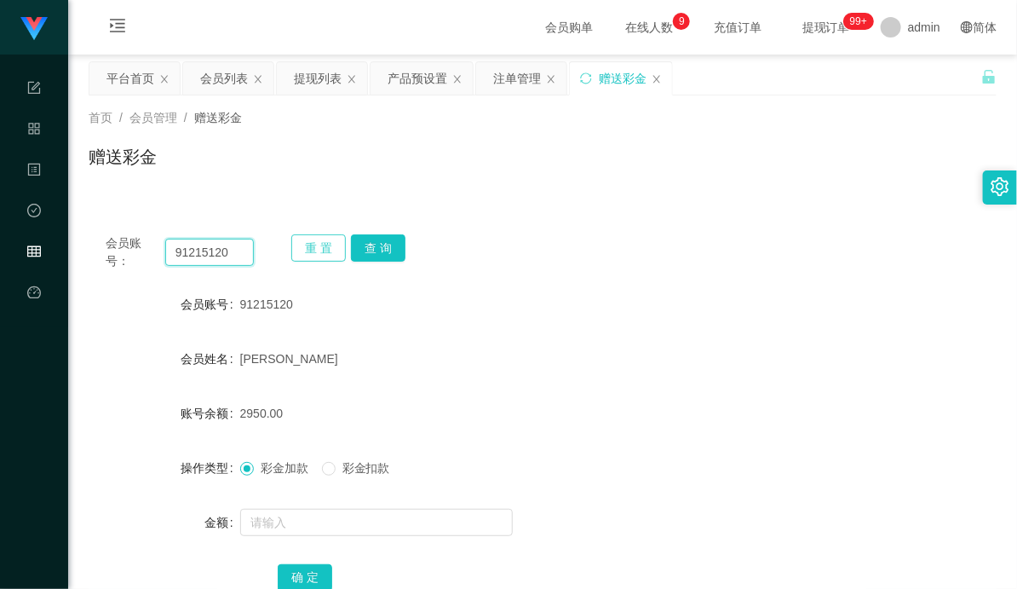
paste input "haobin19810102"
type input "haobin19810102"
click at [382, 244] on button "查 询" at bounding box center [378, 247] width 55 height 27
